Goal: Information Seeking & Learning: Learn about a topic

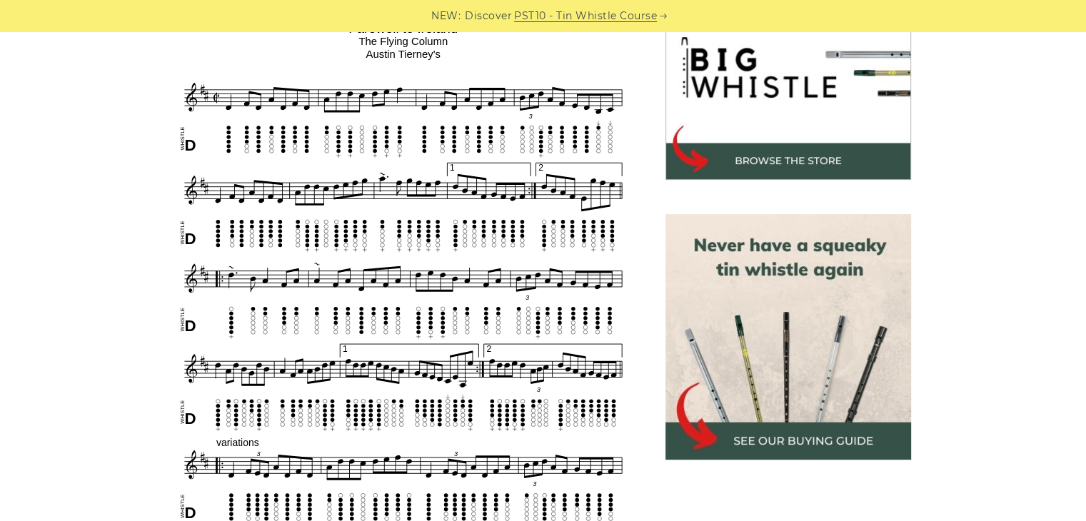
scroll to position [500, 0]
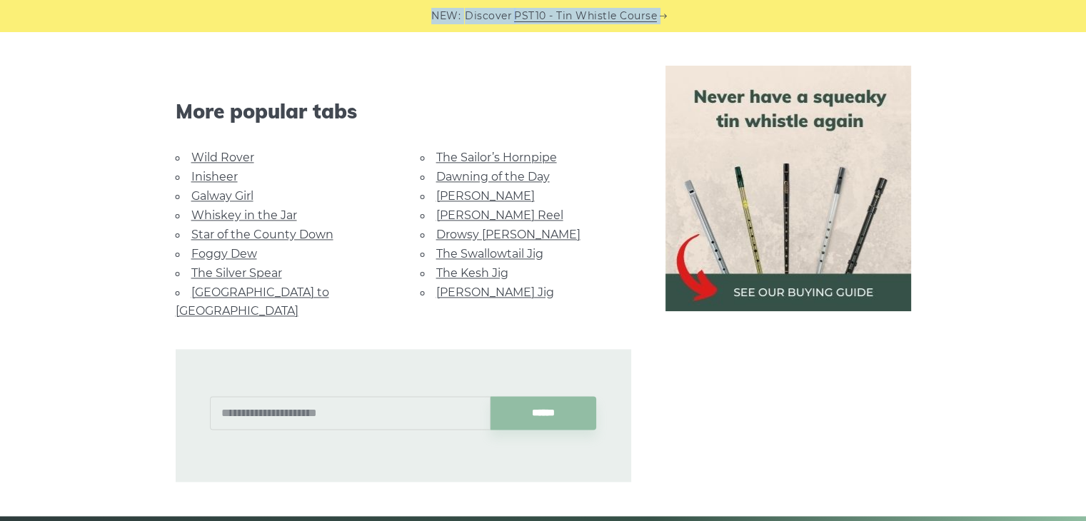
scroll to position [2000, 0]
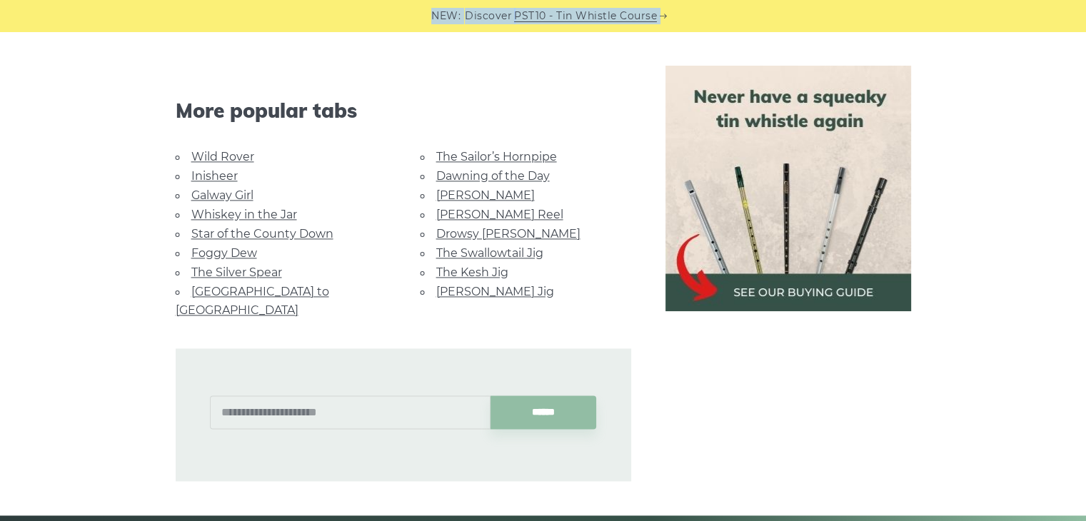
click at [236, 254] on link "Foggy Dew" at bounding box center [224, 253] width 66 height 14
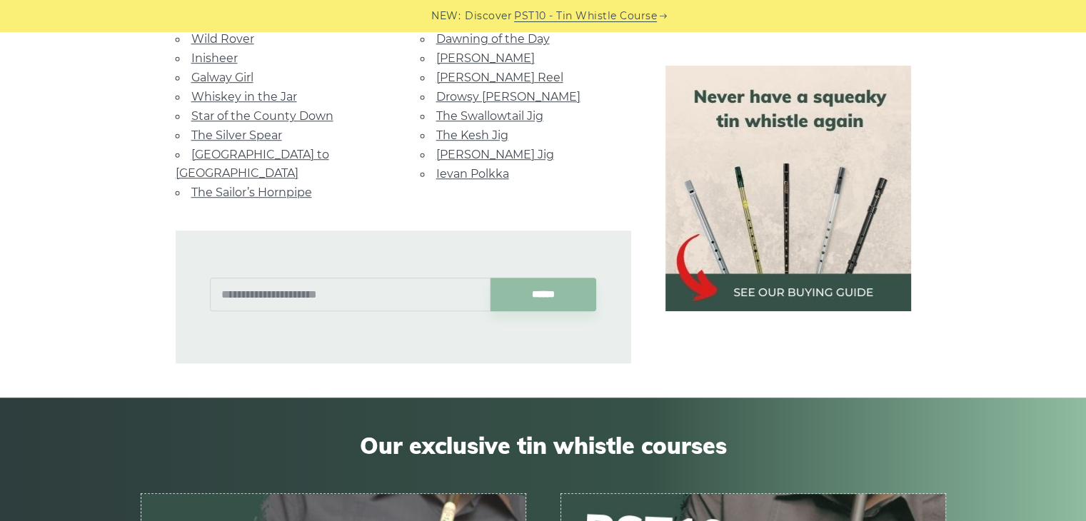
scroll to position [857, 0]
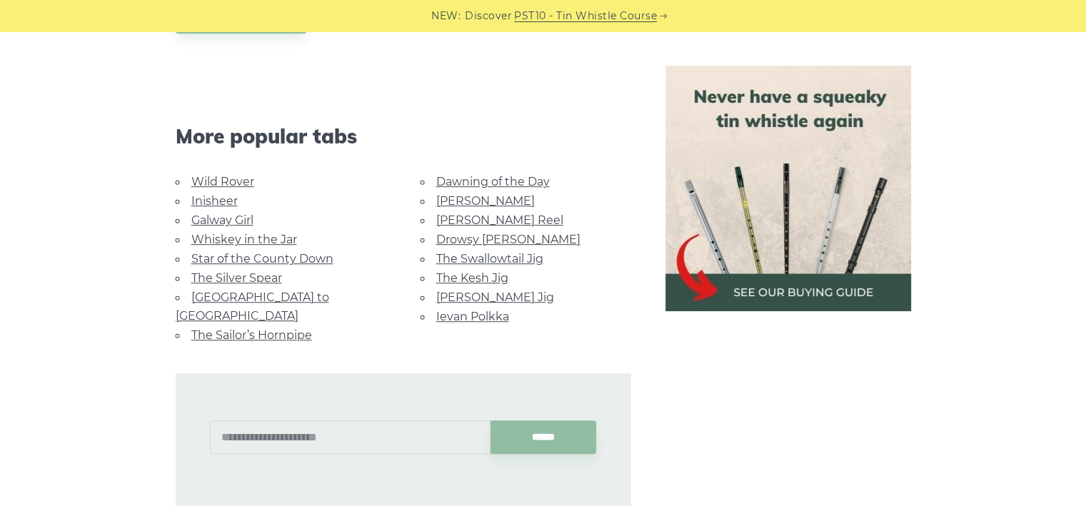
click at [231, 214] on link "Galway Girl" at bounding box center [222, 221] width 62 height 14
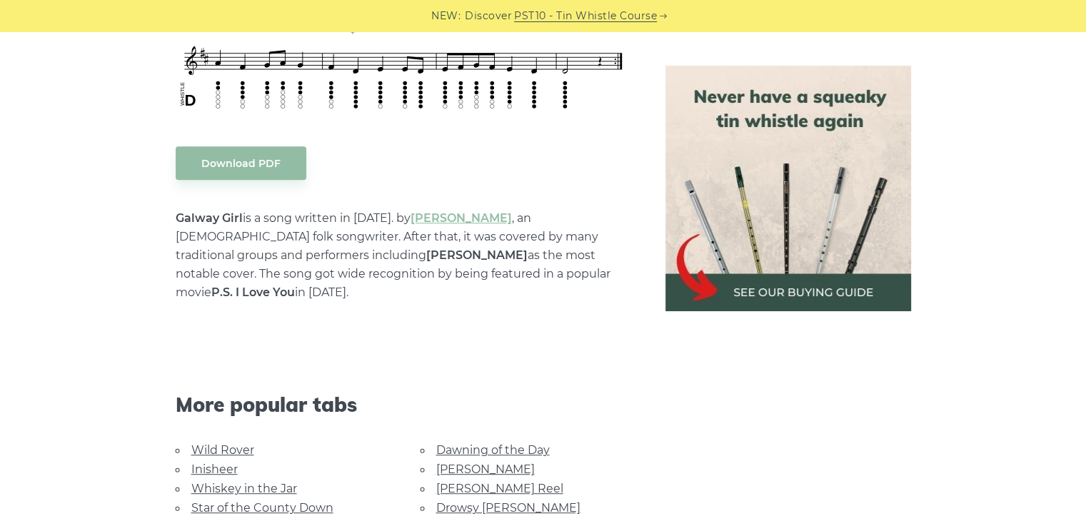
scroll to position [857, 0]
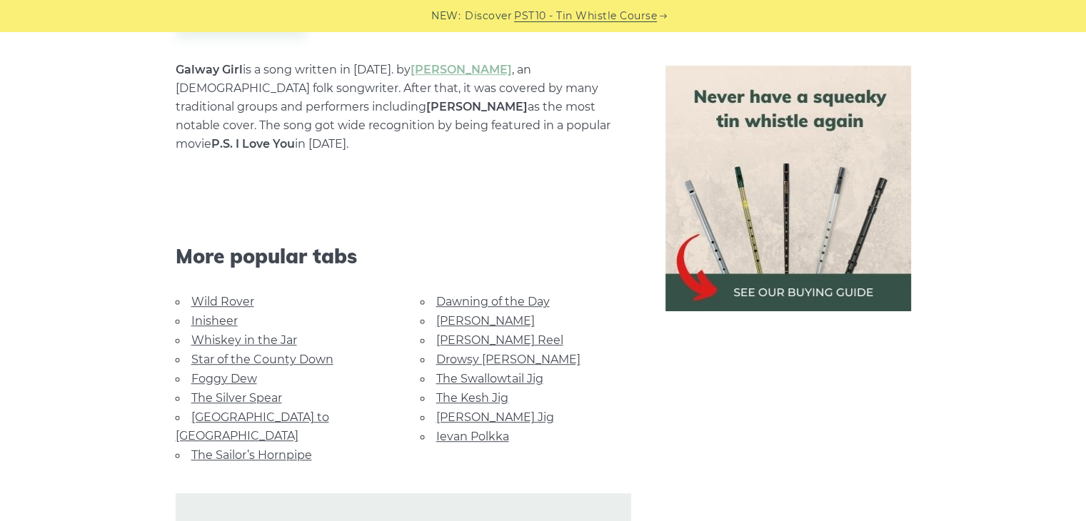
click at [258, 353] on link "Star of the County Down" at bounding box center [262, 360] width 142 height 14
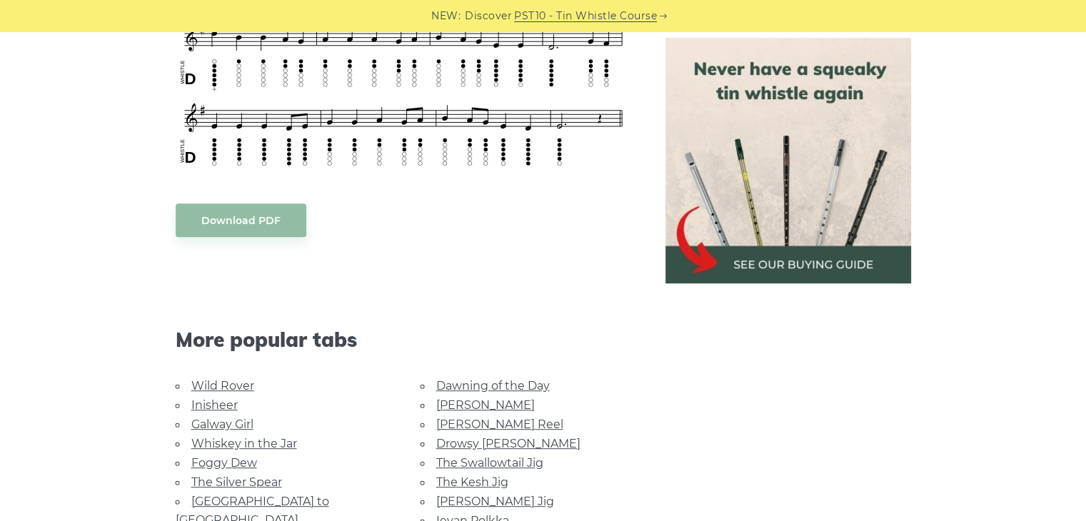
scroll to position [786, 0]
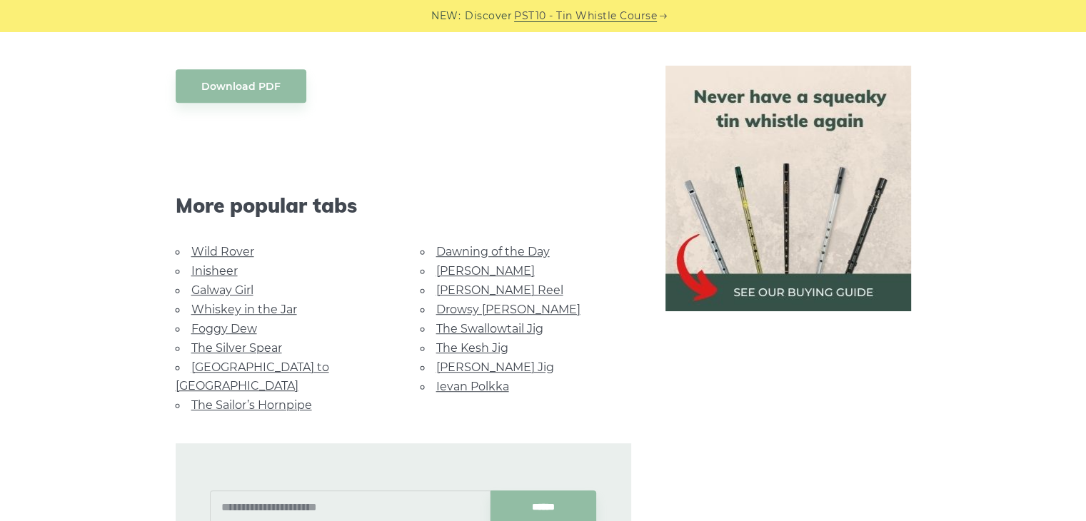
click at [231, 270] on link "Inisheer" at bounding box center [214, 271] width 46 height 14
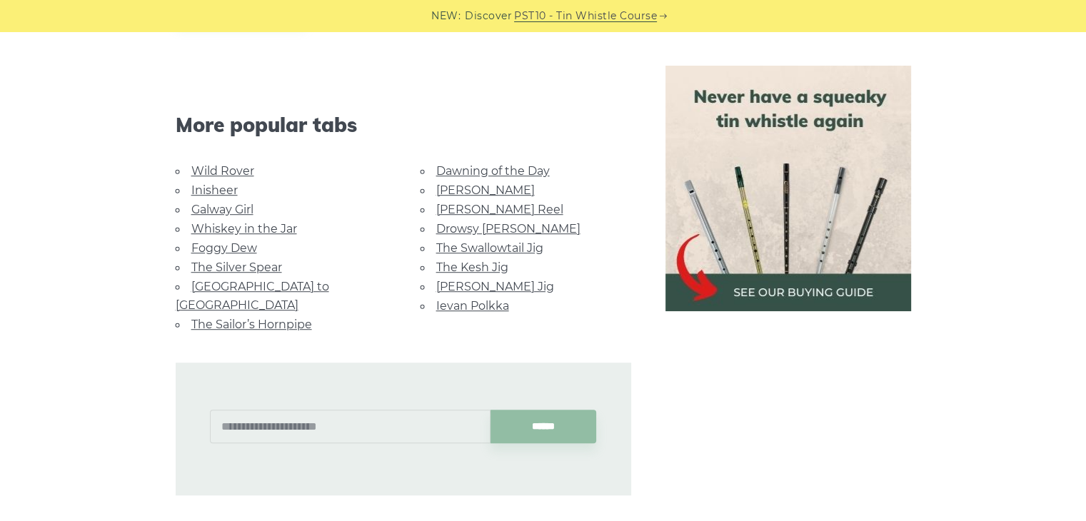
scroll to position [929, 0]
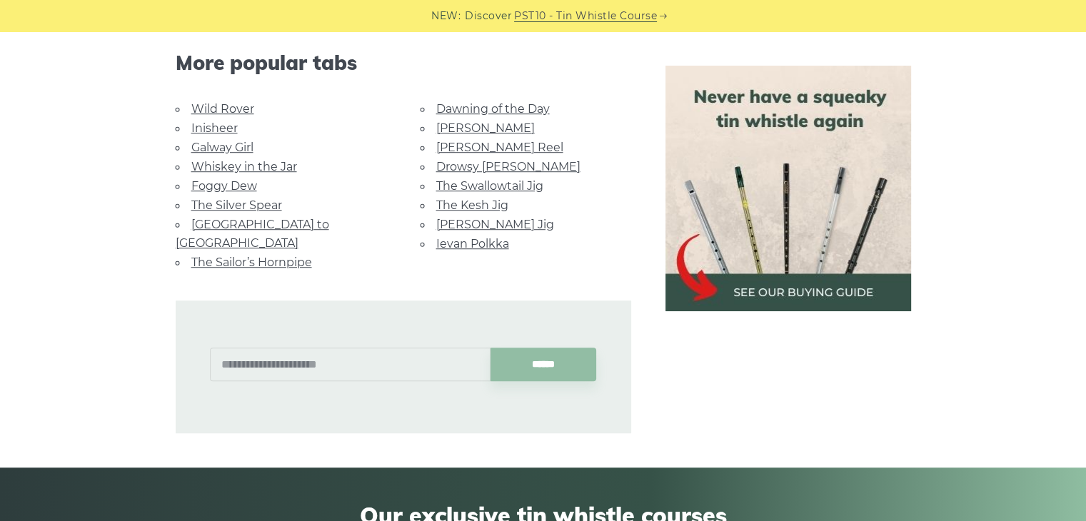
click at [502, 146] on link "[PERSON_NAME] Reel" at bounding box center [499, 148] width 127 height 14
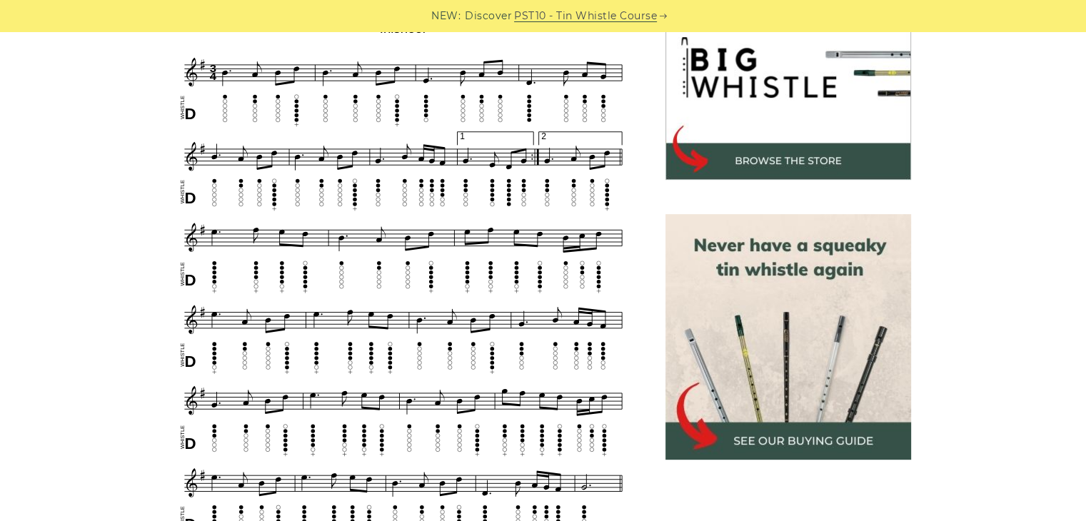
scroll to position [500, 0]
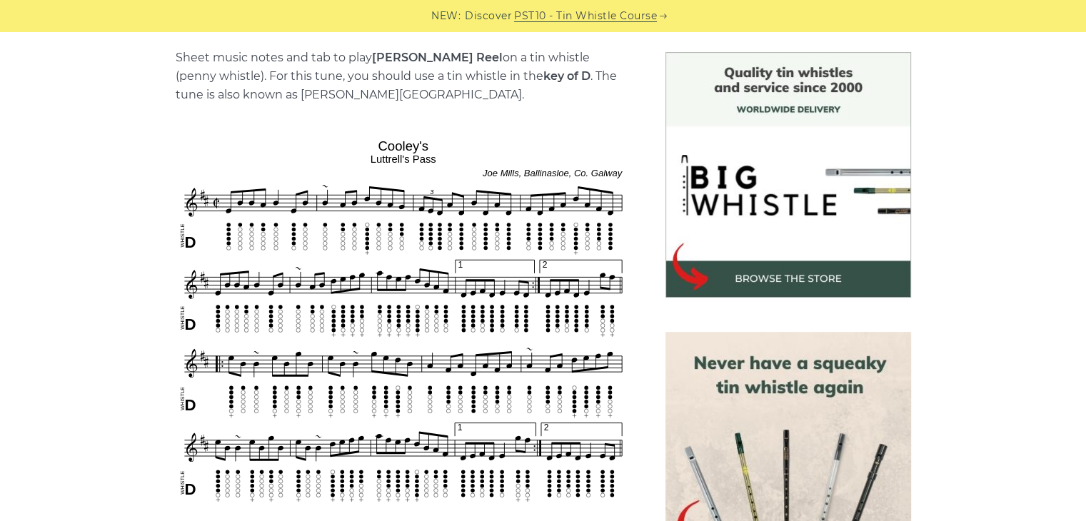
scroll to position [286, 0]
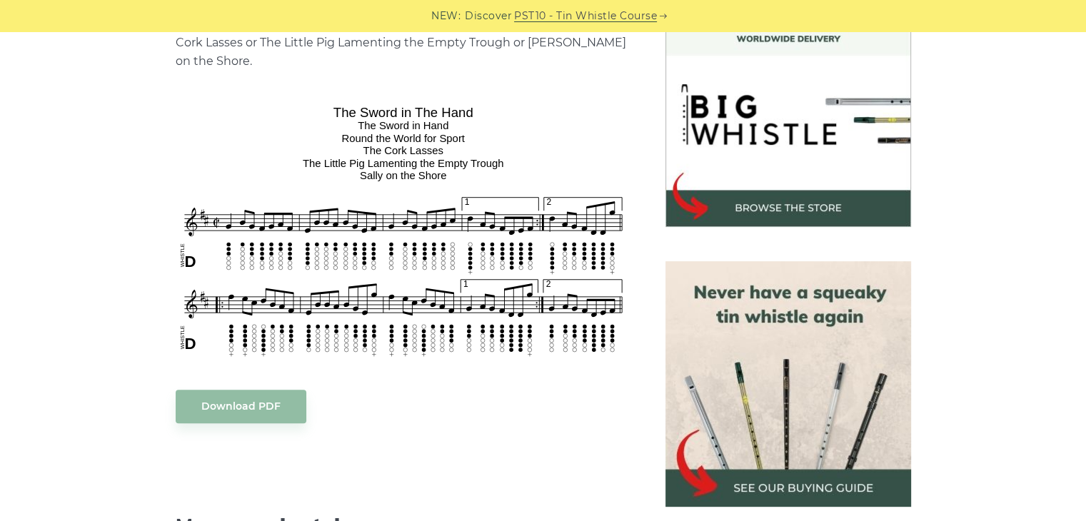
scroll to position [429, 0]
